Goal: Obtain resource: Download file/media

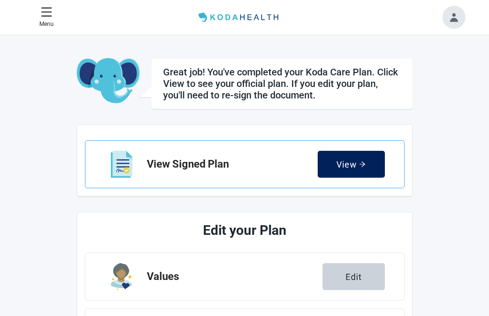
click at [385, 166] on button "View" at bounding box center [351, 164] width 67 height 27
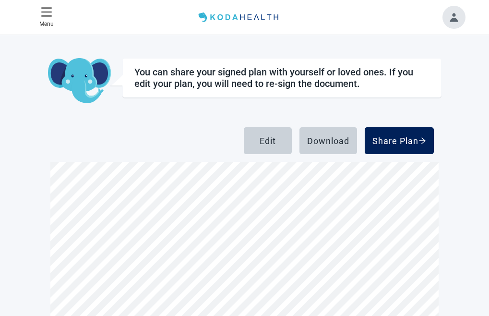
click at [425, 140] on div "Share Plan" at bounding box center [399, 141] width 54 height 10
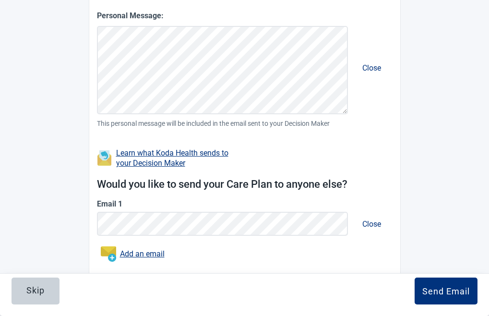
scroll to position [343, 0]
click at [59, 277] on button "Skip" at bounding box center [36, 290] width 48 height 27
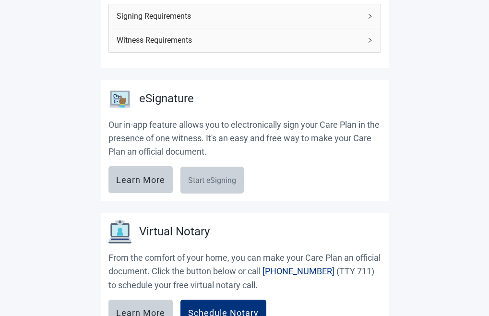
scroll to position [192, 0]
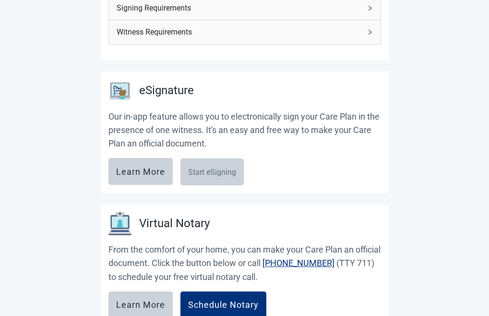
click at [0, 0] on img "Completed Plans" at bounding box center [0, 0] width 0 height 0
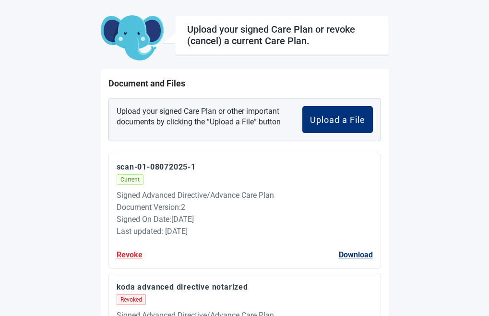
scroll to position [162, 0]
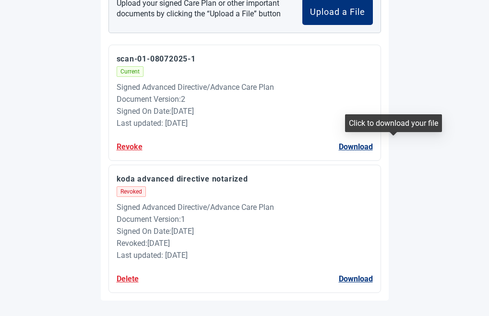
click at [373, 146] on button "Download" at bounding box center [356, 147] width 34 height 12
